Goal: Information Seeking & Learning: Learn about a topic

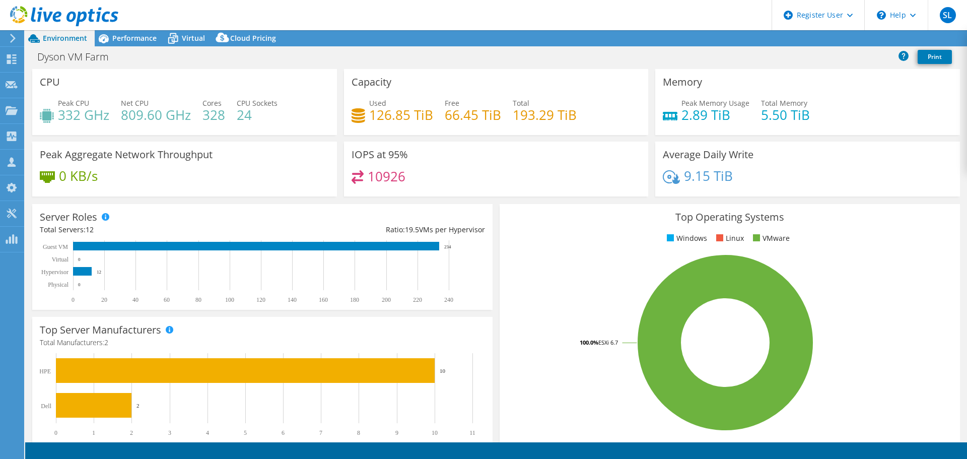
select select "[GEOGRAPHIC_DATA]"
select select "JPY"
click at [147, 39] on span "Performance" at bounding box center [134, 38] width 44 height 10
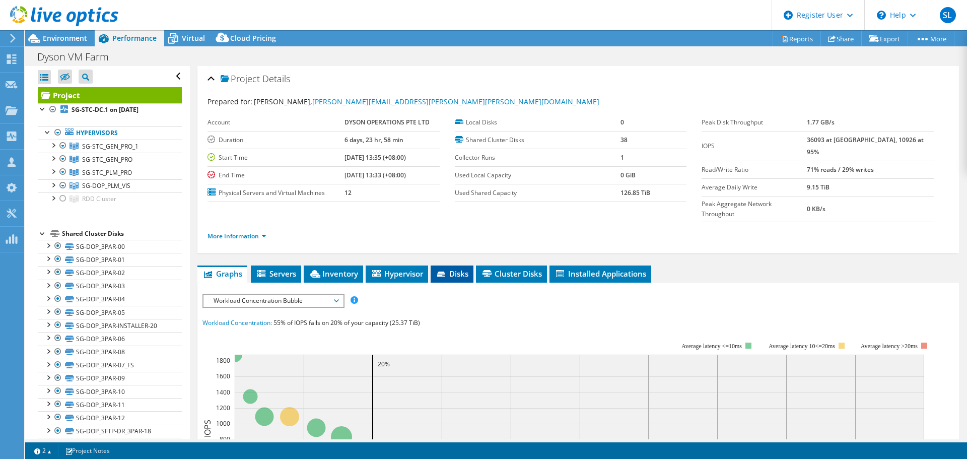
click at [467, 268] on span "Disks" at bounding box center [452, 273] width 33 height 10
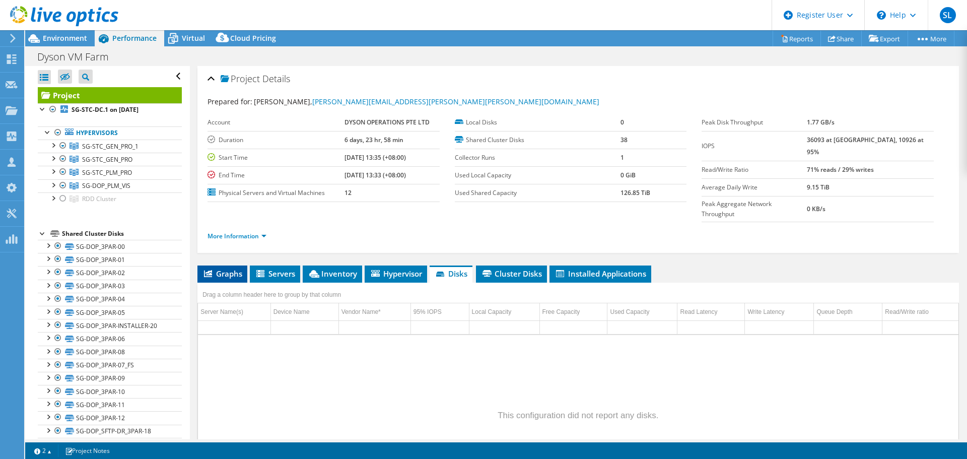
click at [241, 268] on span "Graphs" at bounding box center [222, 273] width 40 height 10
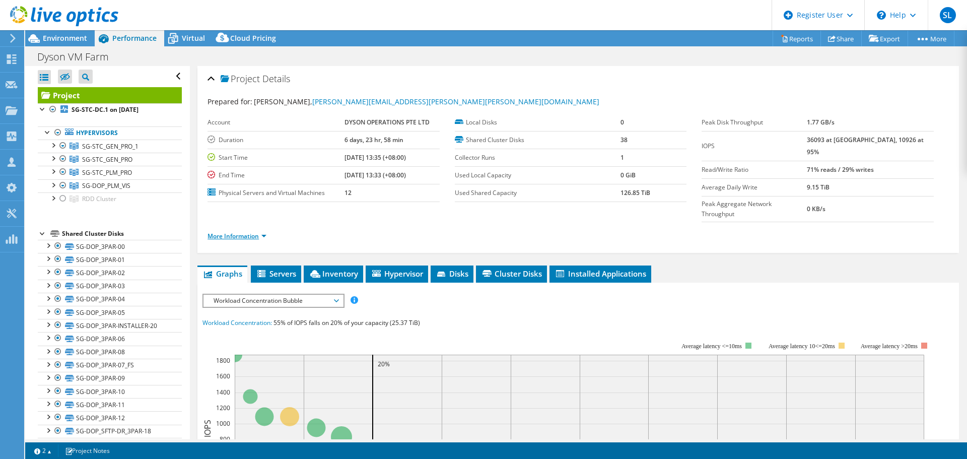
click at [227, 232] on link "More Information" at bounding box center [236, 236] width 59 height 9
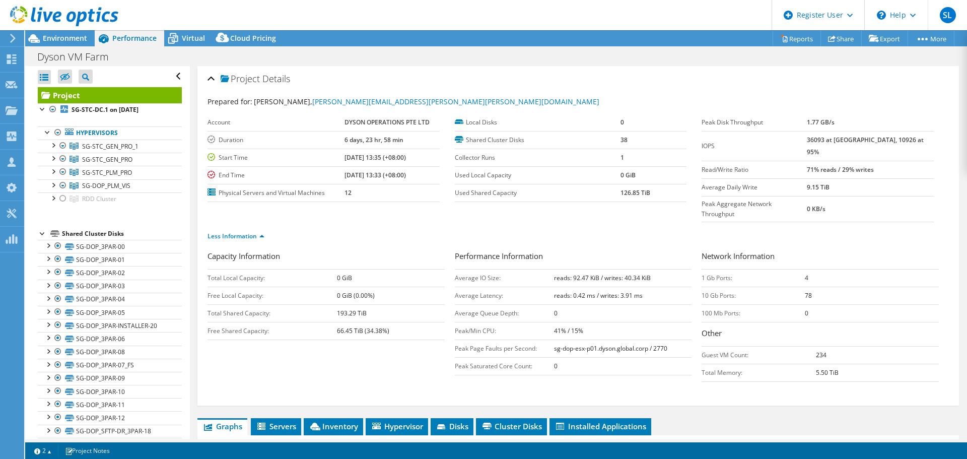
click at [317, 346] on div "Capacity Information Total Local Capacity: 0 GiB Free Local Capacity: 0 GiB (0.…" at bounding box center [577, 318] width 741 height 136
click at [66, 38] on span "Environment" at bounding box center [65, 38] width 44 height 10
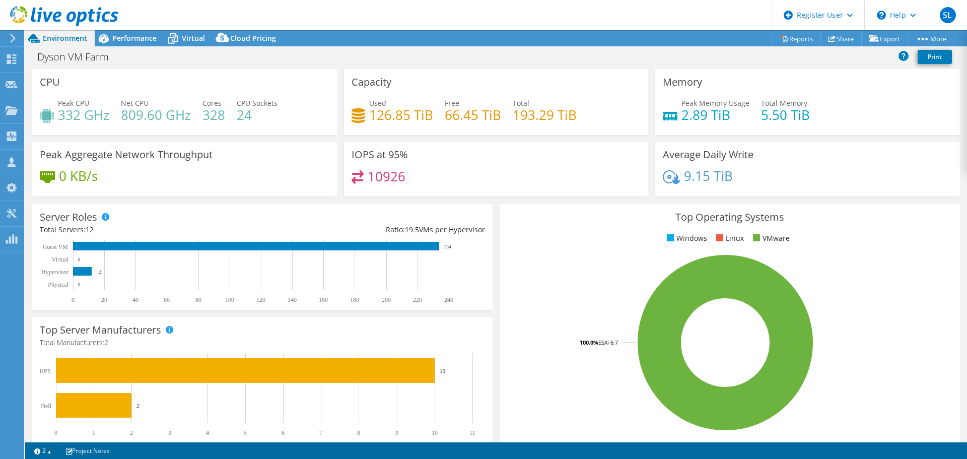
click at [457, 119] on h4 "66.45 TiB" at bounding box center [473, 114] width 56 height 11
click at [460, 118] on h4 "66.45 TiB" at bounding box center [473, 114] width 56 height 11
click at [544, 117] on h4 "193.29 TiB" at bounding box center [545, 114] width 64 height 11
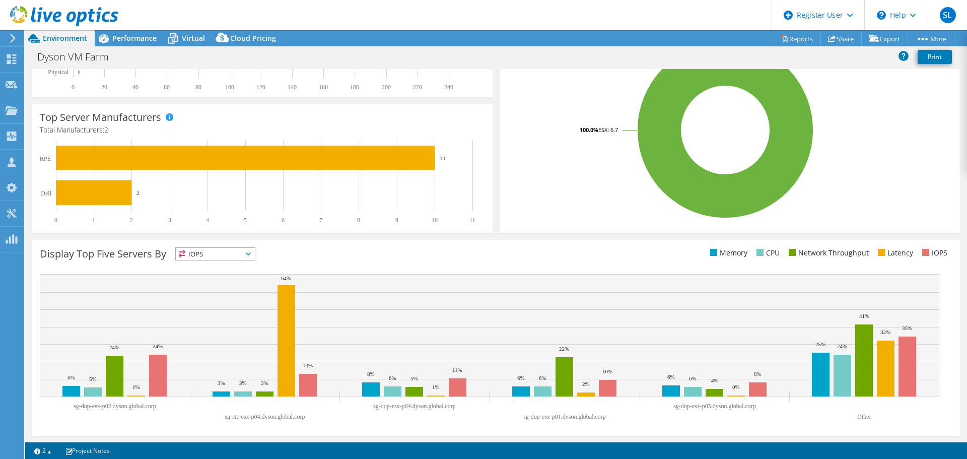
scroll to position [213, 0]
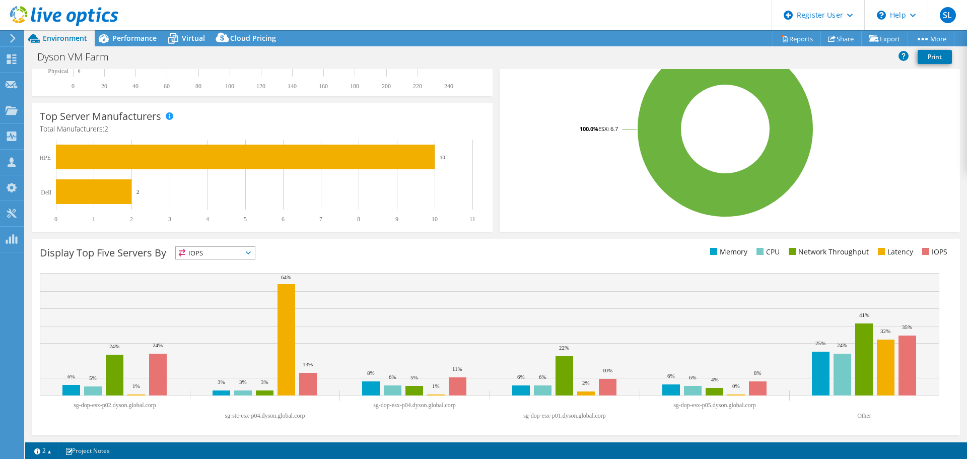
click at [203, 250] on span "IOPS" at bounding box center [215, 253] width 79 height 12
click at [228, 282] on li "Memory" at bounding box center [215, 280] width 79 height 14
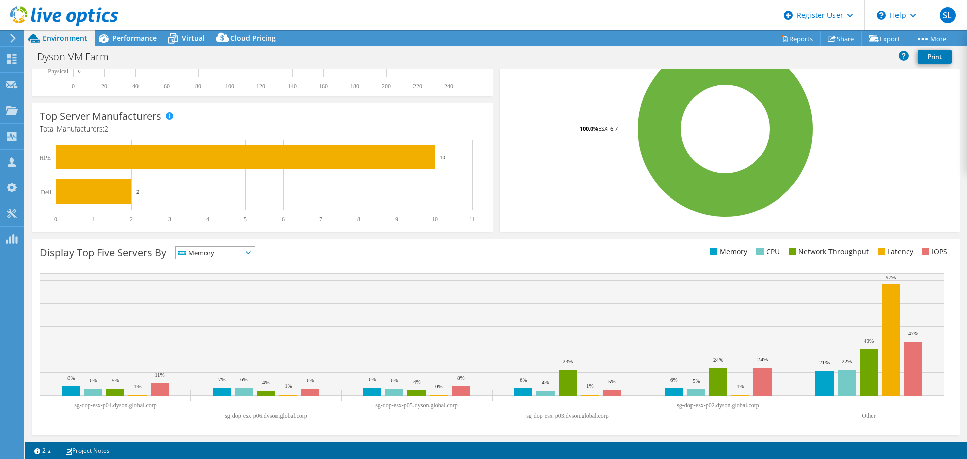
click at [240, 256] on span "Memory" at bounding box center [209, 253] width 66 height 12
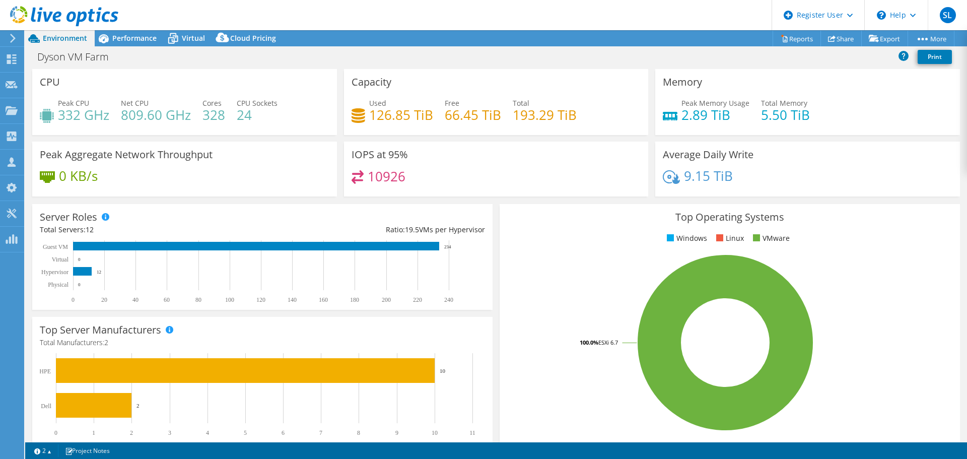
click at [286, 131] on div "CPU Peak CPU 332 GHz Net CPU 809.60 GHz Cores 328 CPU Sockets 24" at bounding box center [184, 102] width 305 height 66
click at [137, 34] on span "Performance" at bounding box center [134, 38] width 44 height 10
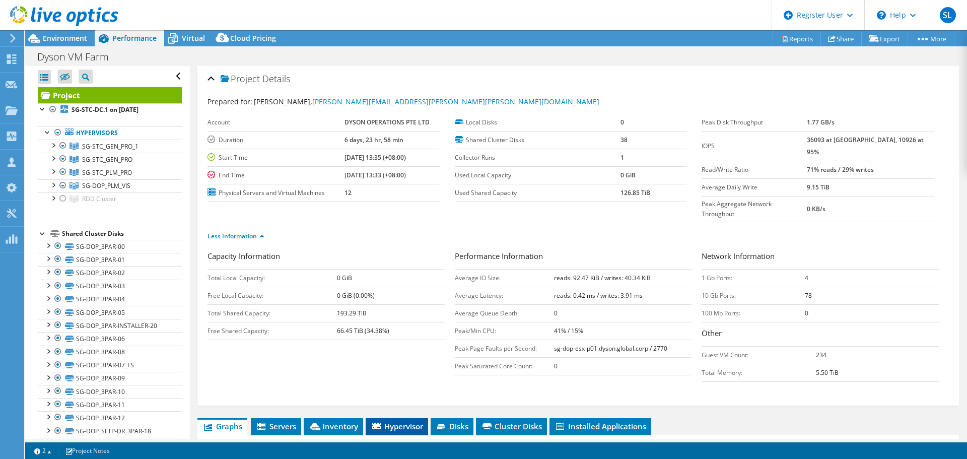
click at [408, 421] on span "Hypervisor" at bounding box center [397, 426] width 52 height 10
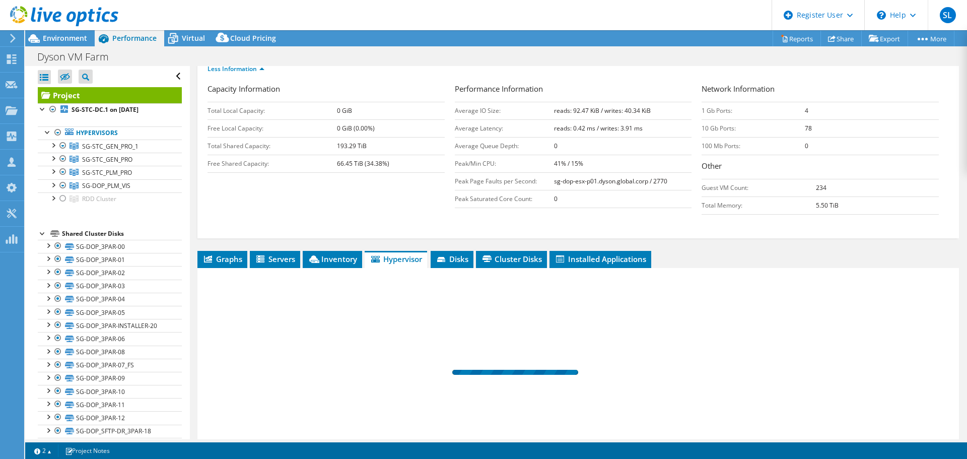
scroll to position [201, 0]
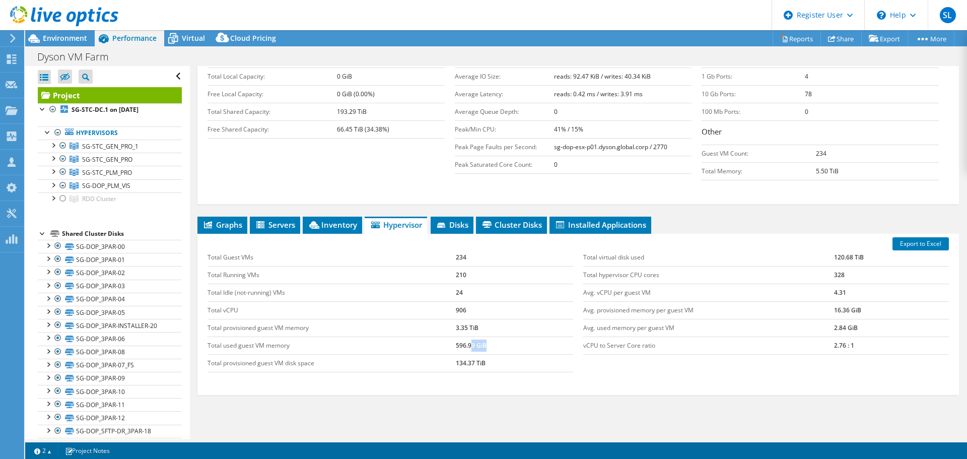
drag, startPoint x: 503, startPoint y: 326, endPoint x: 468, endPoint y: 326, distance: 34.7
click at [468, 336] on td "596.99 GiB" at bounding box center [514, 345] width 117 height 18
click at [468, 354] on td "134.37 TiB" at bounding box center [514, 363] width 117 height 18
drag, startPoint x: 468, startPoint y: 344, endPoint x: 461, endPoint y: 344, distance: 6.5
click at [461, 354] on td "134.37 TiB" at bounding box center [514, 363] width 117 height 18
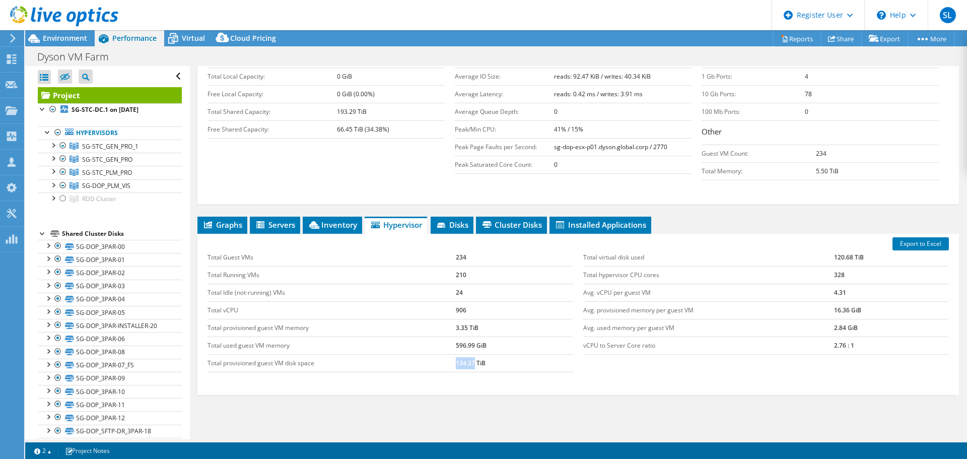
click at [461, 354] on td "134.37 TiB" at bounding box center [514, 363] width 117 height 18
click at [835, 249] on td "120.68 TiB" at bounding box center [891, 258] width 115 height 18
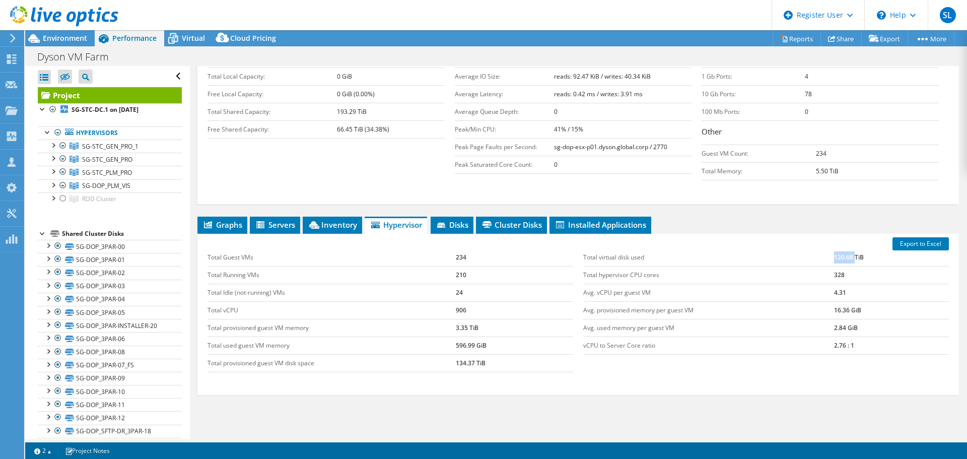
click at [835, 249] on td "120.68 TiB" at bounding box center [891, 258] width 115 height 18
click at [834, 249] on td "120.68 TiB" at bounding box center [891, 258] width 115 height 18
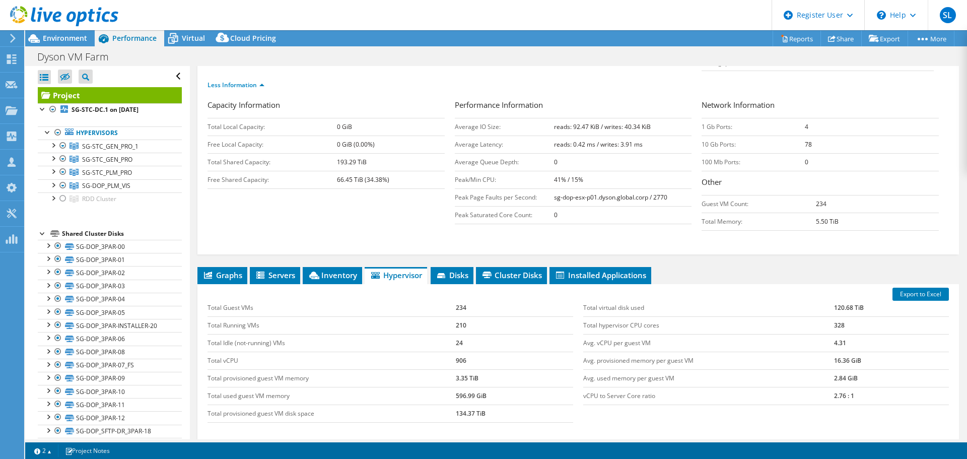
click at [819, 212] on td "5.50 TiB" at bounding box center [877, 221] width 123 height 18
click at [819, 217] on b "5.50 TiB" at bounding box center [827, 221] width 23 height 9
click at [736, 239] on div "Project Details Prepared for: [PERSON_NAME], [PERSON_NAME][EMAIL_ADDRESS][PERSO…" at bounding box center [578, 225] width 776 height 621
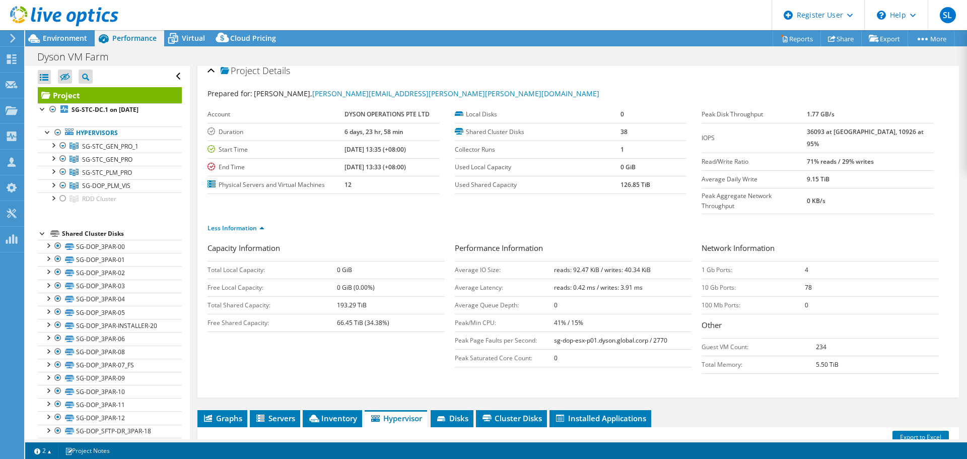
scroll to position [0, 0]
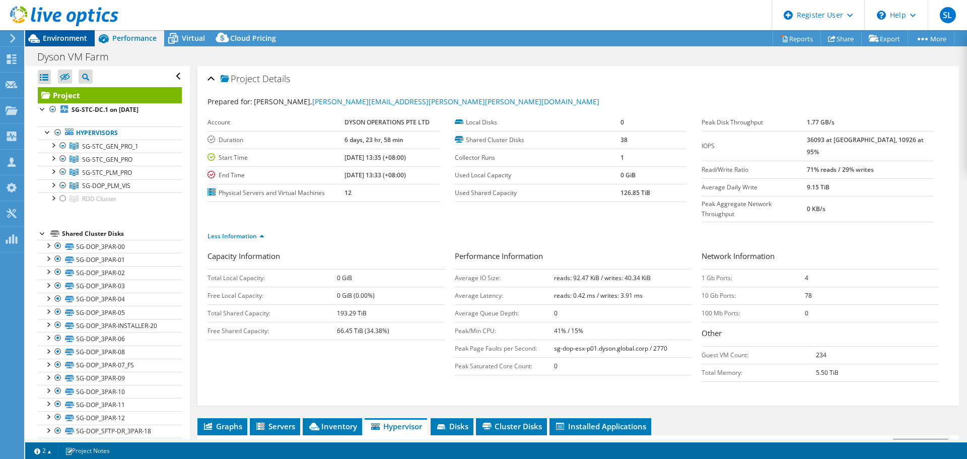
click at [54, 44] on div "Environment" at bounding box center [59, 38] width 69 height 16
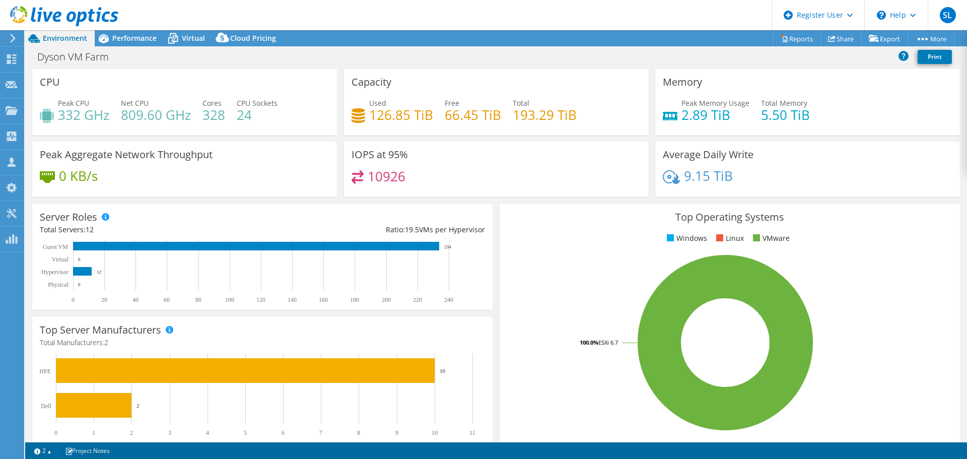
click at [455, 125] on div "Used 126.85 TiB Free 66.45 TiB Total 193.29 TiB" at bounding box center [496, 114] width 290 height 33
click at [456, 118] on h4 "66.45 TiB" at bounding box center [473, 114] width 56 height 11
click at [111, 41] on icon at bounding box center [104, 39] width 18 height 18
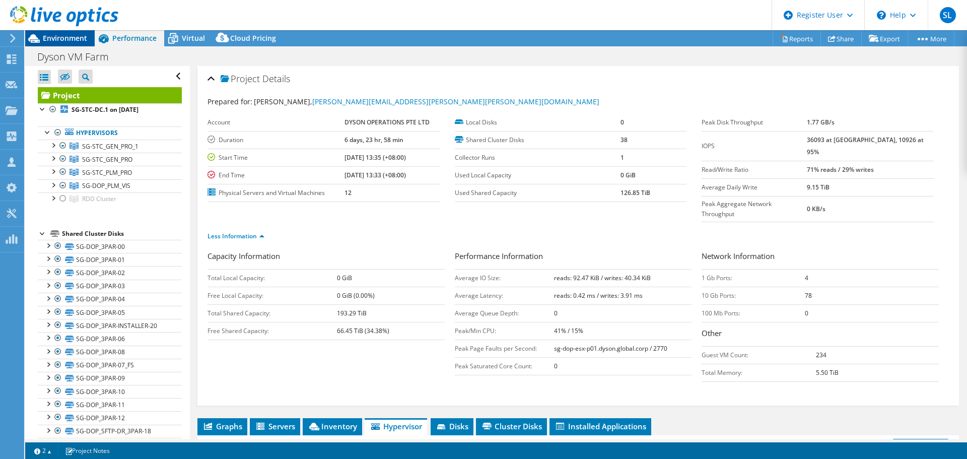
click at [62, 34] on span "Environment" at bounding box center [65, 38] width 44 height 10
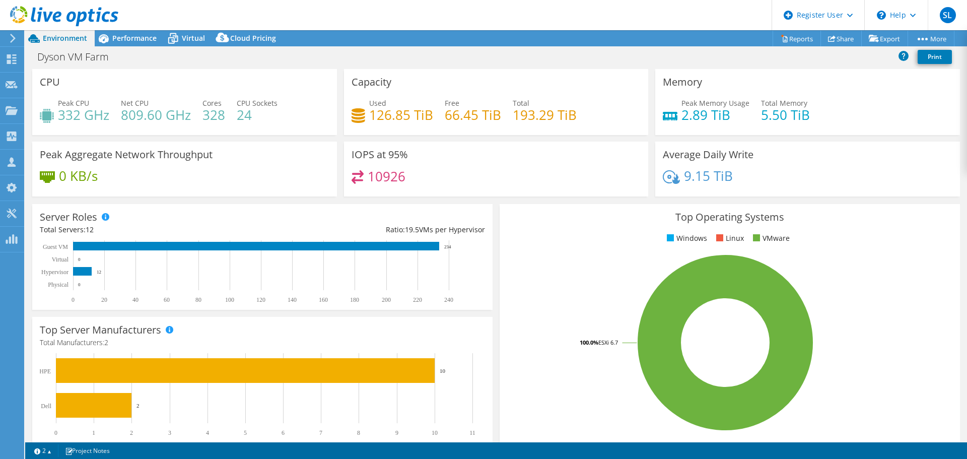
click at [451, 119] on h4 "66.45 TiB" at bounding box center [473, 114] width 56 height 11
click at [143, 45] on div "Performance" at bounding box center [129, 38] width 69 height 16
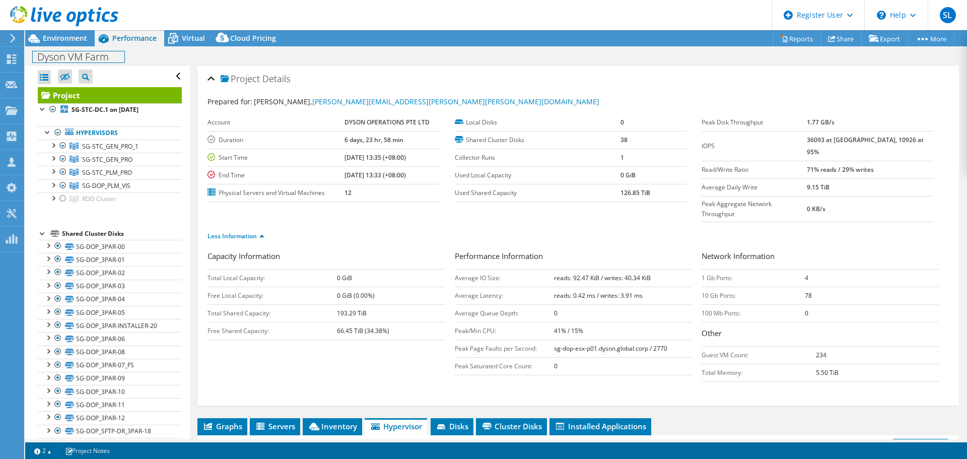
click at [68, 47] on div "[PERSON_NAME] Farm Print" at bounding box center [496, 56] width 942 height 19
click at [69, 43] on div "Environment" at bounding box center [59, 38] width 69 height 16
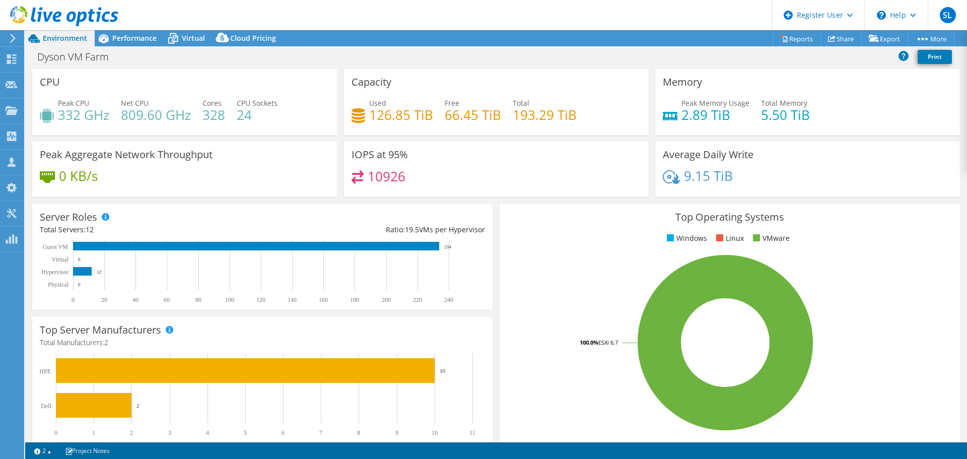
drag, startPoint x: 678, startPoint y: 229, endPoint x: 682, endPoint y: 206, distance: 22.9
click at [679, 219] on div "Top Operating Systems Windows Linux VMware 100.0% ESXi 6.7" at bounding box center [729, 324] width 460 height 241
drag, startPoint x: 672, startPoint y: 188, endPoint x: 672, endPoint y: 182, distance: 5.6
click at [671, 186] on div "9.15 TiB" at bounding box center [808, 180] width 290 height 21
click at [671, 181] on icon at bounding box center [671, 177] width 17 height 14
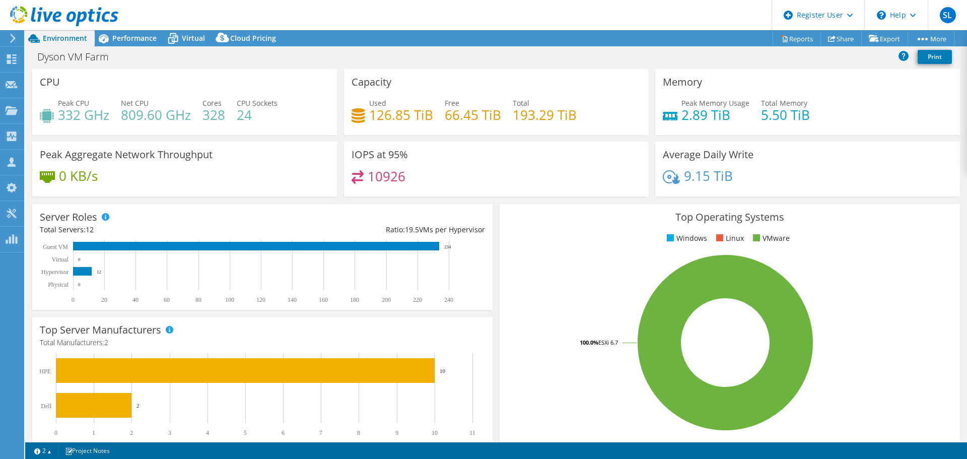
drag, startPoint x: 683, startPoint y: 176, endPoint x: 696, endPoint y: 174, distance: 13.7
click at [686, 176] on h4 "9.15 TiB" at bounding box center [708, 175] width 49 height 11
click at [696, 174] on h4 "9.15 TiB" at bounding box center [708, 175] width 49 height 11
click at [695, 174] on h4 "9.15 TiB" at bounding box center [708, 175] width 49 height 11
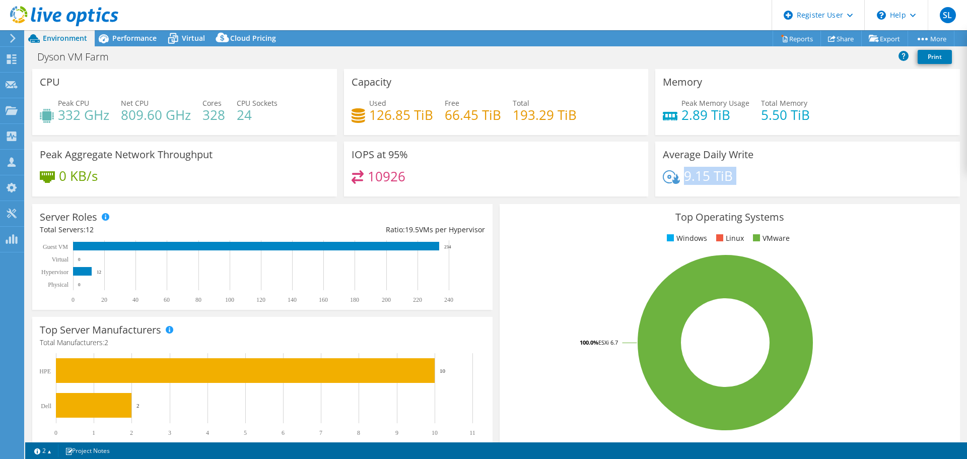
click at [687, 174] on h4 "9.15 TiB" at bounding box center [708, 175] width 49 height 11
click at [685, 174] on h4 "9.15 TiB" at bounding box center [708, 175] width 49 height 11
click at [672, 182] on icon at bounding box center [671, 177] width 17 height 14
click at [146, 42] on span "Performance" at bounding box center [134, 38] width 44 height 10
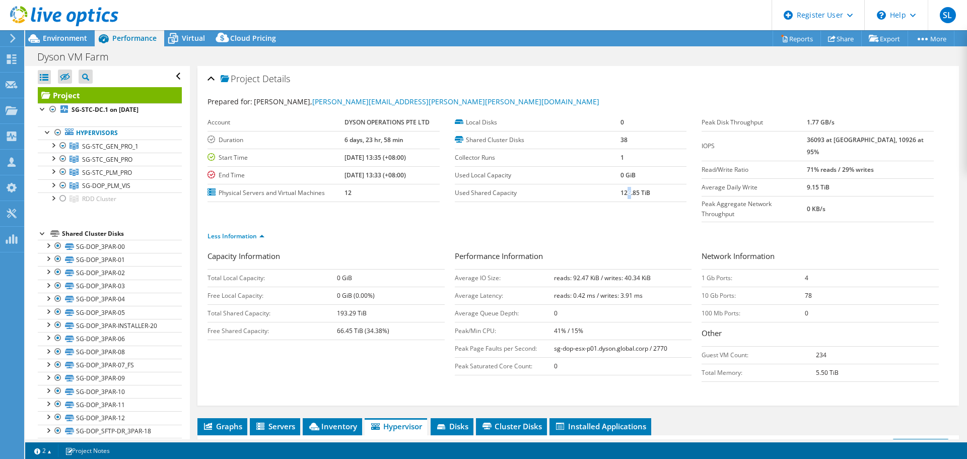
click at [625, 194] on b "126.85 TiB" at bounding box center [635, 192] width 30 height 9
click at [630, 228] on ul "Less Information" at bounding box center [577, 235] width 741 height 14
click at [60, 36] on span "Environment" at bounding box center [65, 38] width 44 height 10
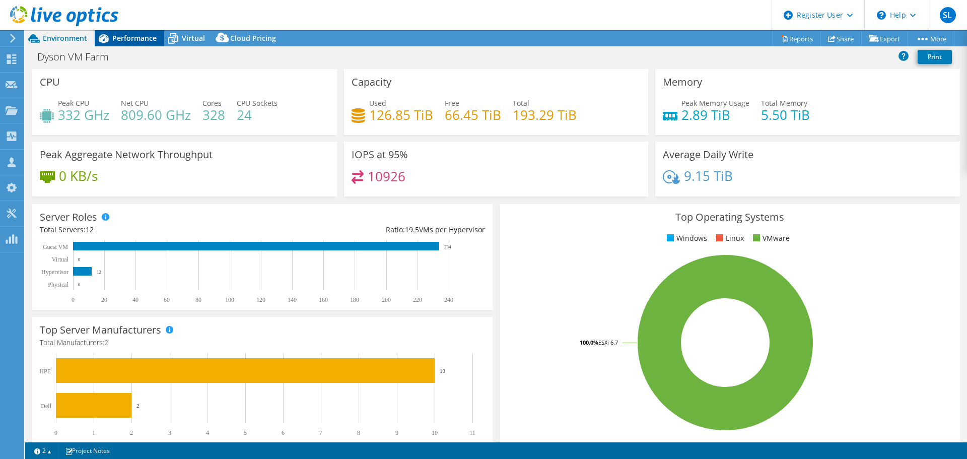
click at [138, 38] on span "Performance" at bounding box center [134, 38] width 44 height 10
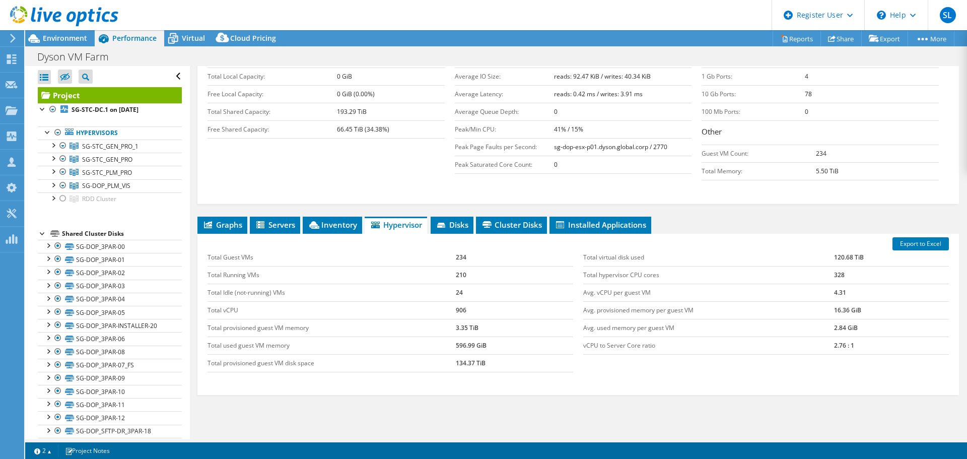
scroll to position [178, 0]
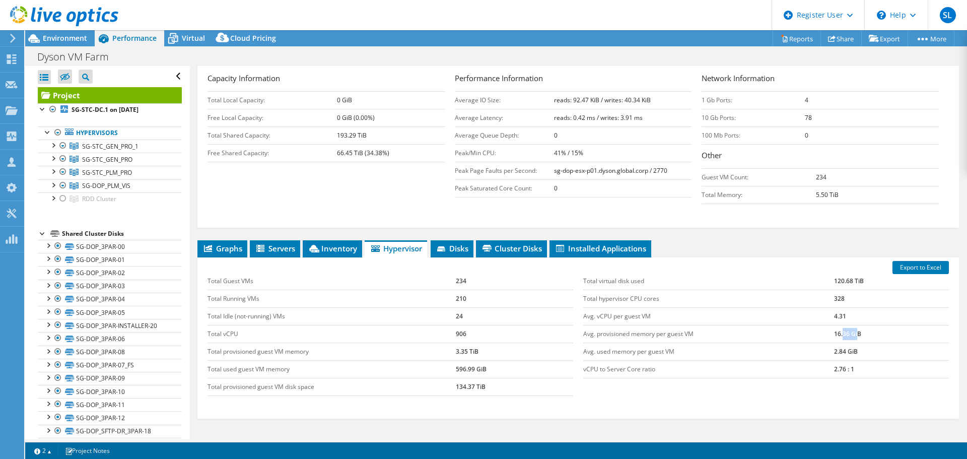
click at [838, 325] on td "16.36 GiB" at bounding box center [891, 334] width 115 height 18
click at [843, 342] on td "2.84 GiB" at bounding box center [891, 351] width 115 height 18
click at [460, 243] on span "Disks" at bounding box center [452, 248] width 33 height 10
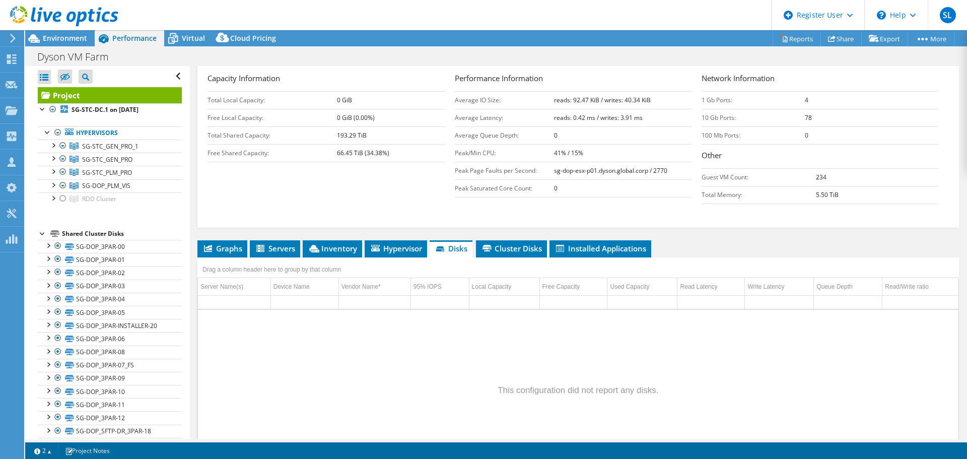
click at [520, 257] on div "Drag a column header here to group by that column" at bounding box center [577, 263] width 761 height 13
click at [525, 243] on span "Cluster Disks" at bounding box center [511, 248] width 61 height 10
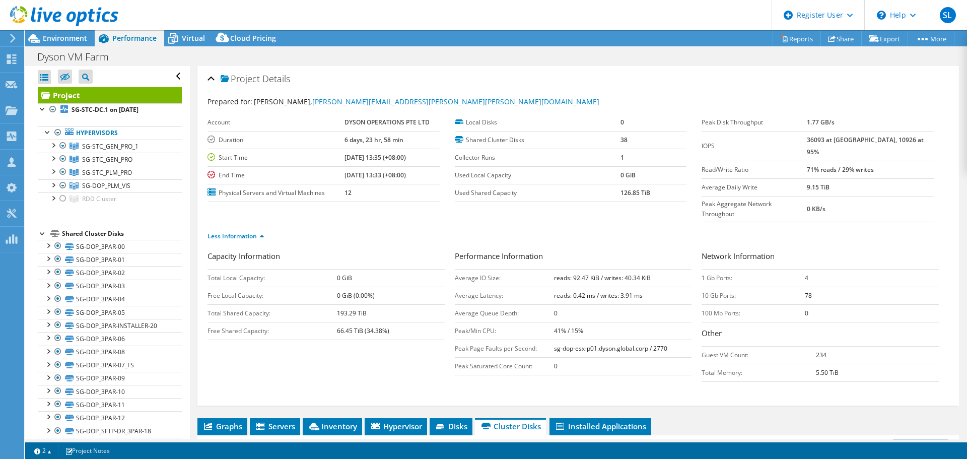
scroll to position [376, 0]
click at [297, 418] on li "Servers" at bounding box center [275, 426] width 50 height 17
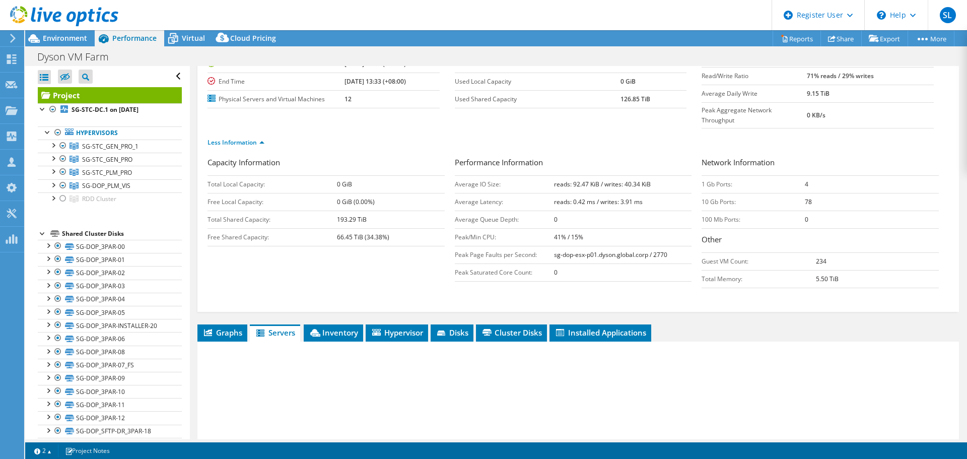
scroll to position [201, 0]
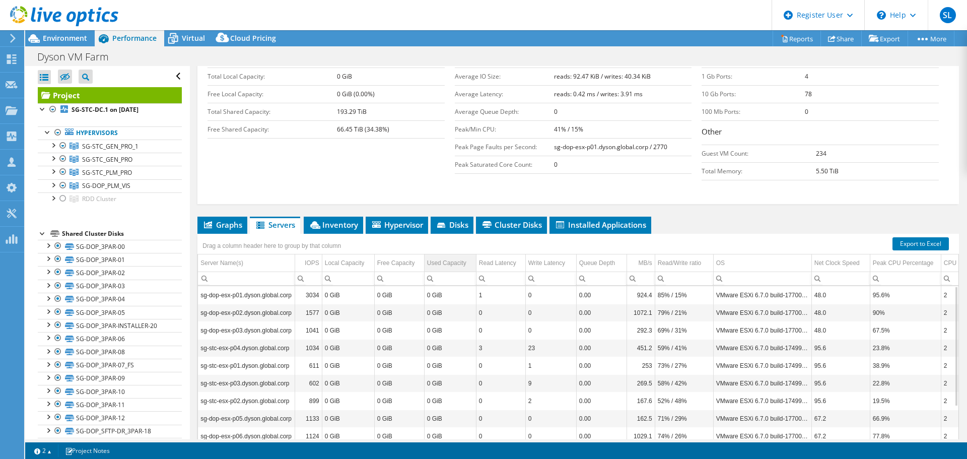
click at [462, 257] on div "Used Capacity" at bounding box center [446, 263] width 39 height 12
click at [462, 257] on div "Used Capacity" at bounding box center [446, 263] width 38 height 12
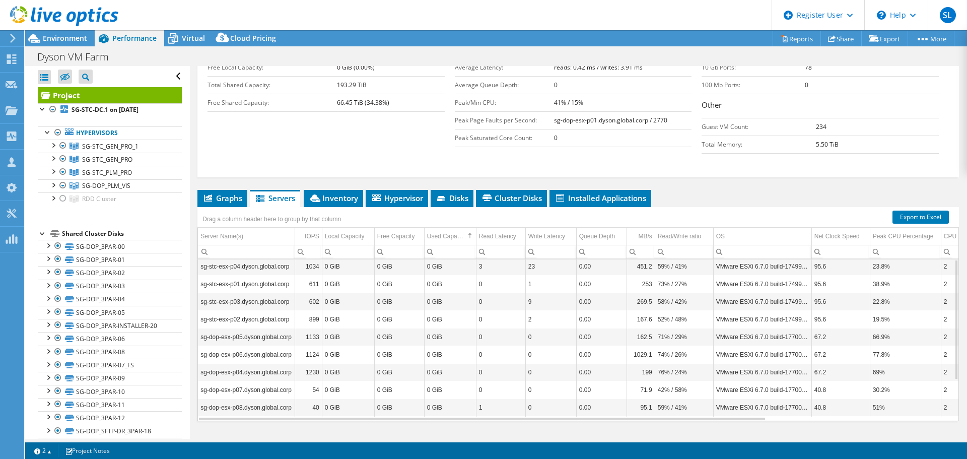
scroll to position [0, 0]
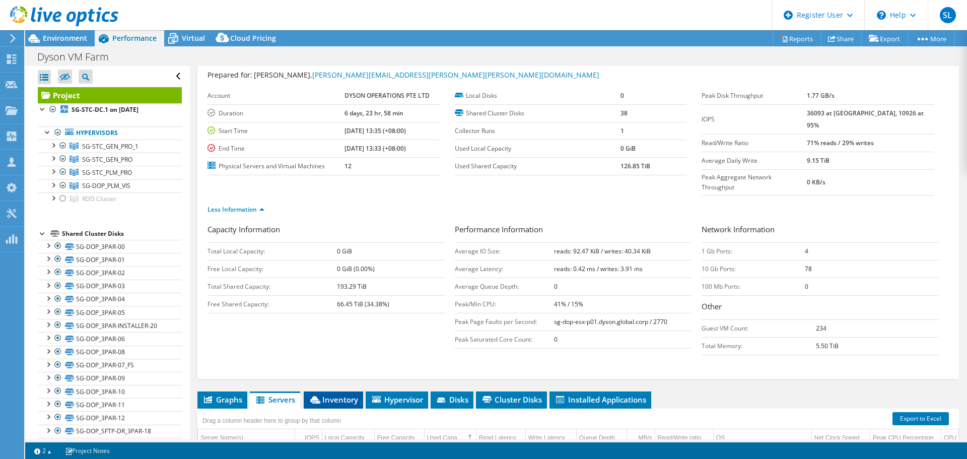
click at [346, 394] on span "Inventory" at bounding box center [333, 399] width 49 height 10
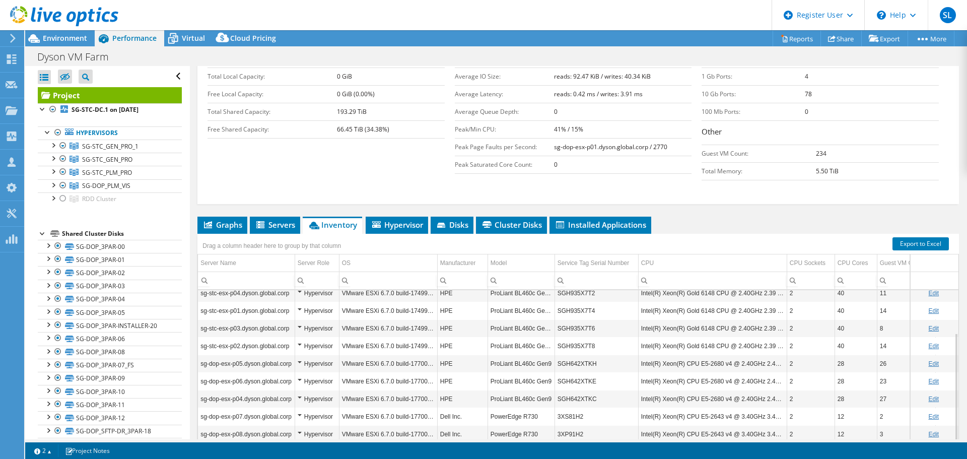
scroll to position [228, 0]
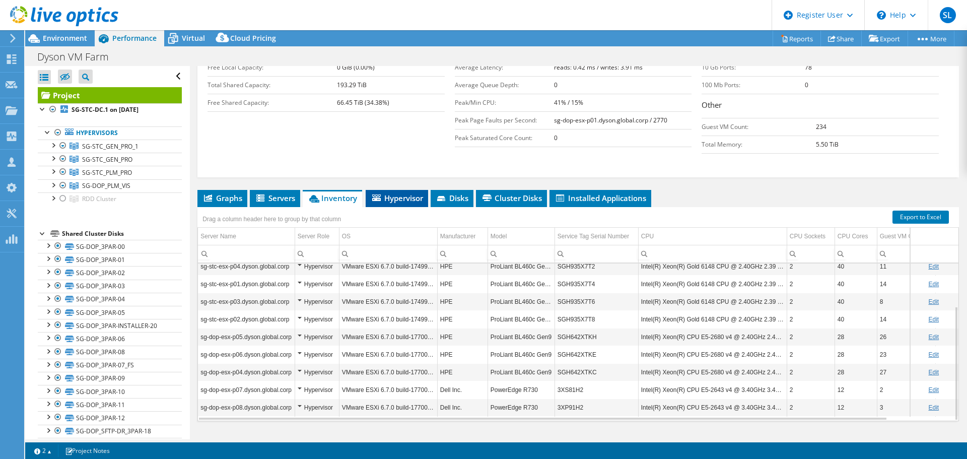
click at [380, 194] on icon at bounding box center [376, 197] width 9 height 7
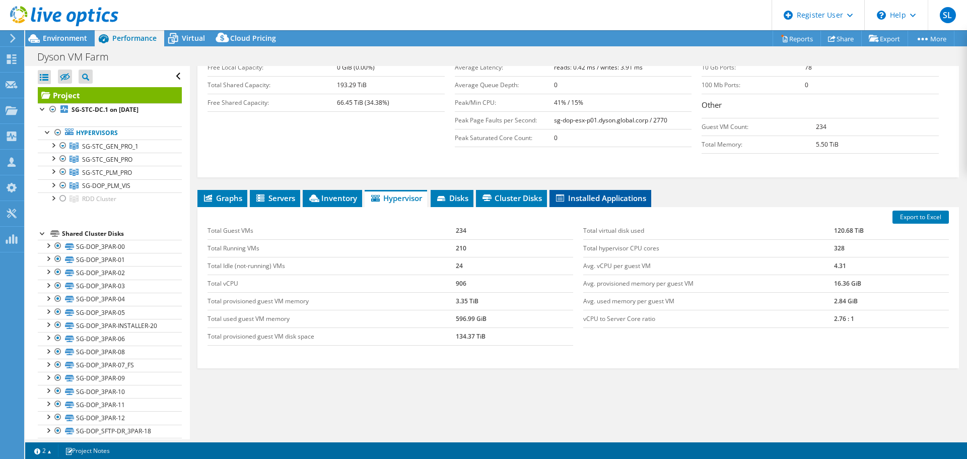
click at [581, 193] on span "Installed Applications" at bounding box center [600, 198] width 92 height 10
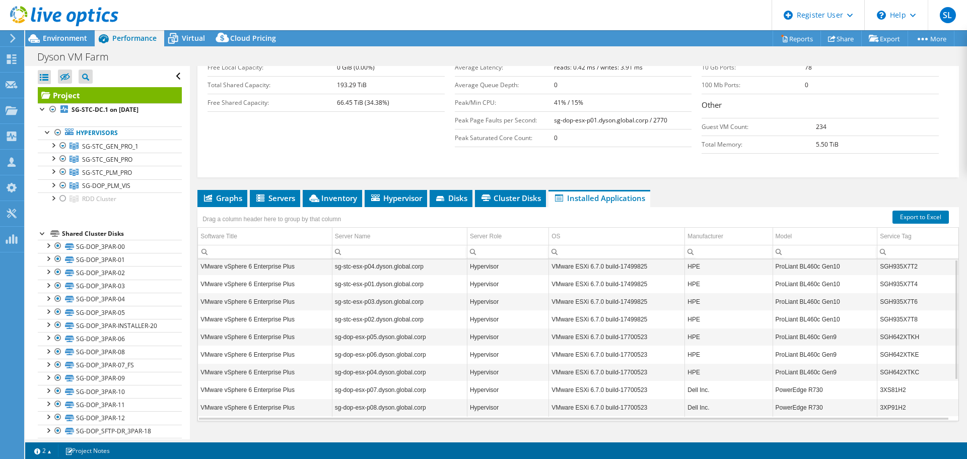
scroll to position [27, 0]
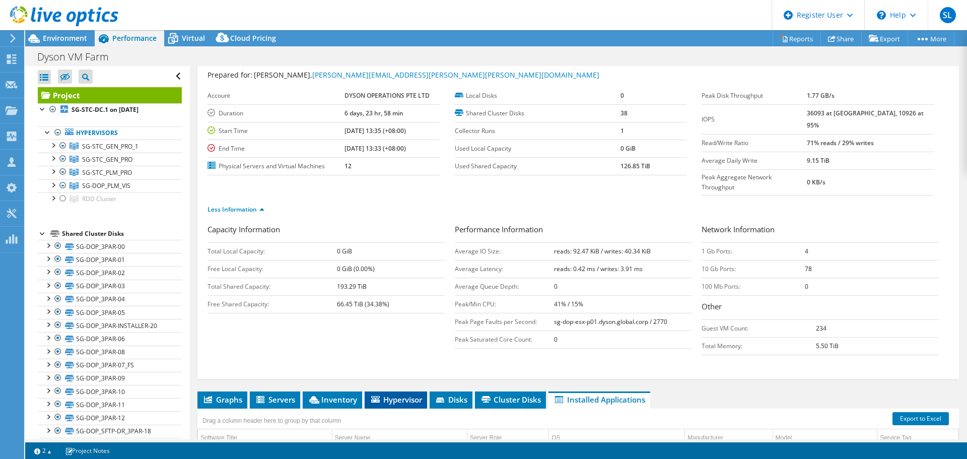
click at [417, 394] on span "Hypervisor" at bounding box center [396, 399] width 52 height 10
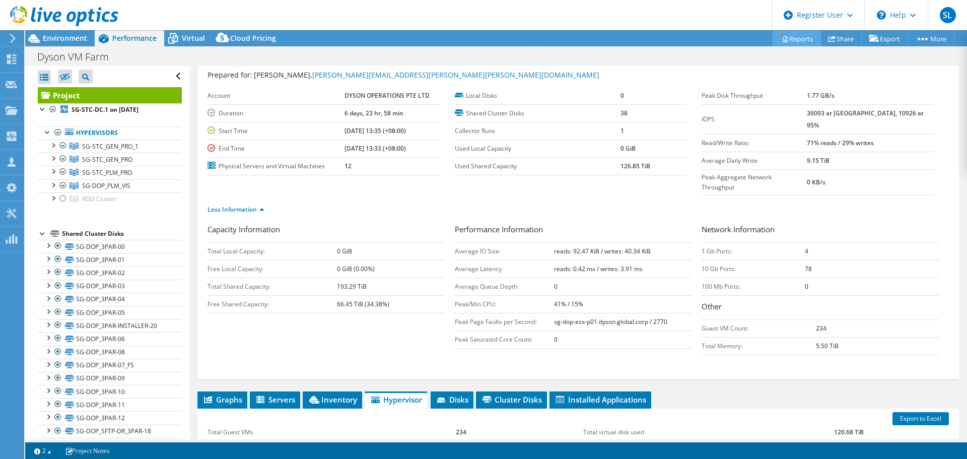
click at [781, 41] on link "Reports" at bounding box center [796, 39] width 48 height 16
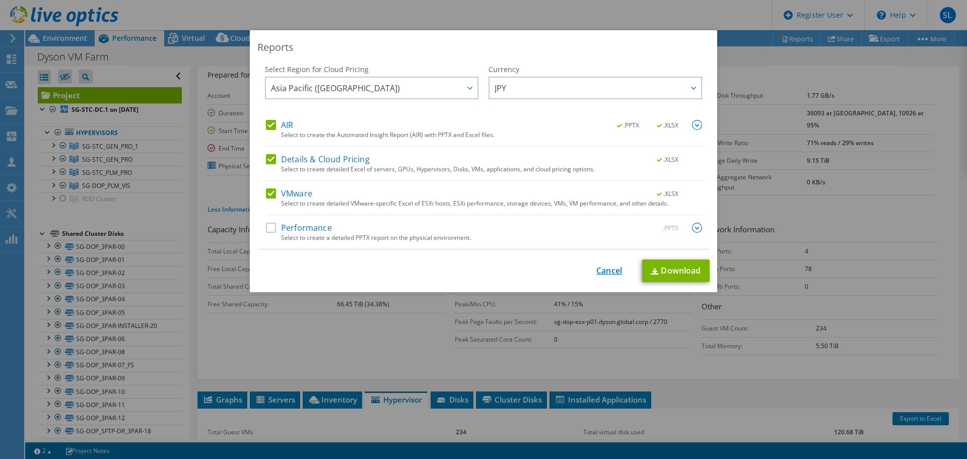
click at [609, 266] on link "Cancel" at bounding box center [609, 271] width 26 height 10
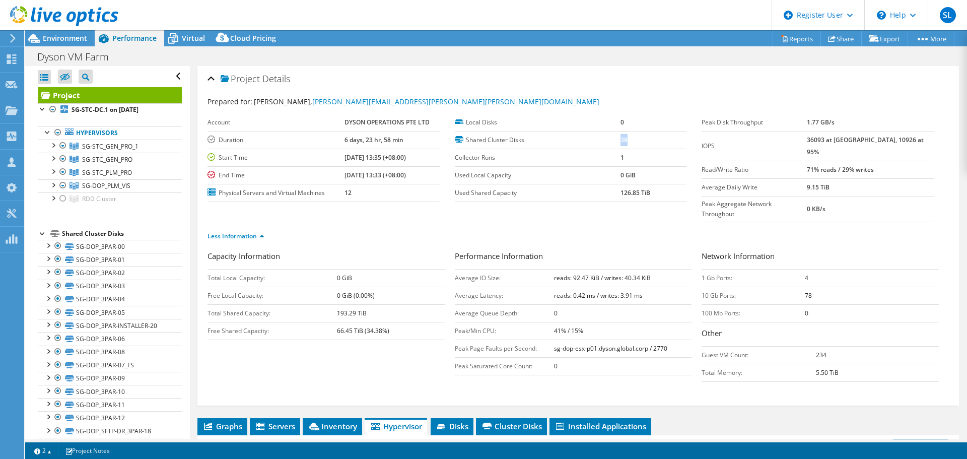
drag, startPoint x: 615, startPoint y: 140, endPoint x: 647, endPoint y: 140, distance: 32.7
click at [646, 140] on tr "Shared Cluster Disks 38" at bounding box center [571, 140] width 232 height 18
click at [647, 140] on td "38" at bounding box center [653, 140] width 66 height 18
drag, startPoint x: 647, startPoint y: 140, endPoint x: 598, endPoint y: 142, distance: 49.4
click at [598, 142] on tr "Shared Cluster Disks 38" at bounding box center [571, 140] width 232 height 18
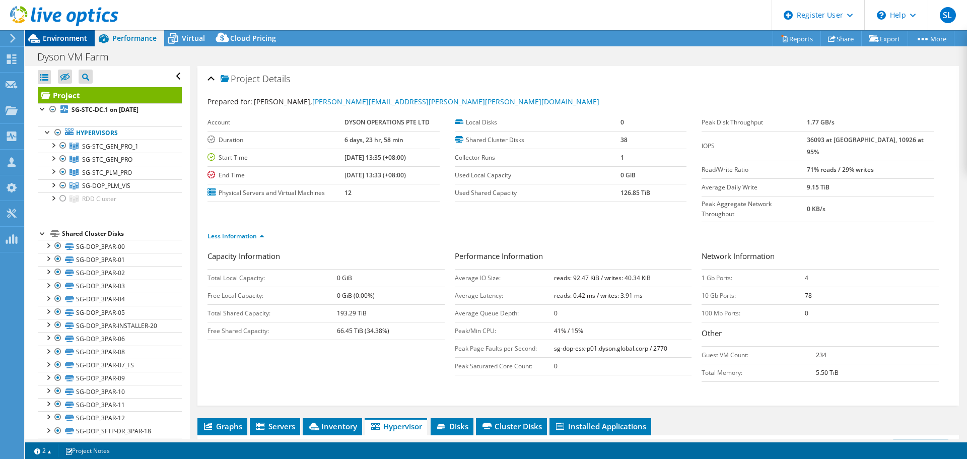
click at [62, 37] on span "Environment" at bounding box center [65, 38] width 44 height 10
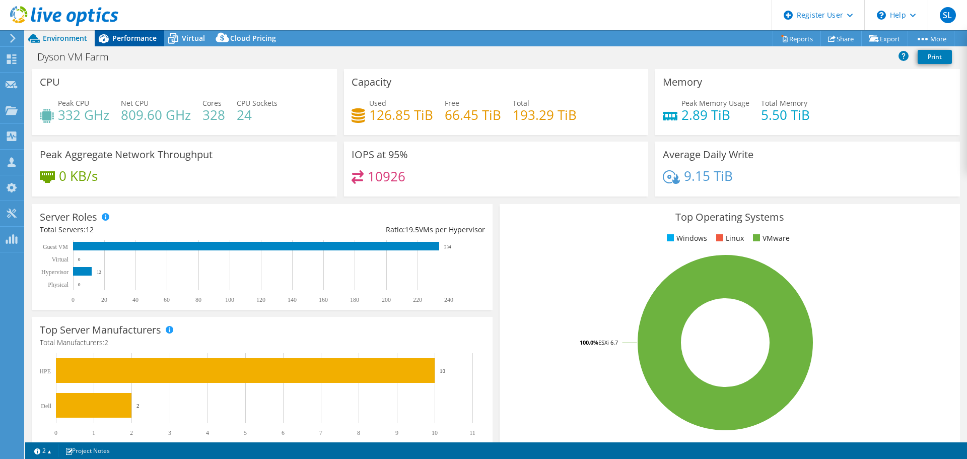
click at [121, 33] on span "Performance" at bounding box center [134, 38] width 44 height 10
